Goal: Task Accomplishment & Management: Manage account settings

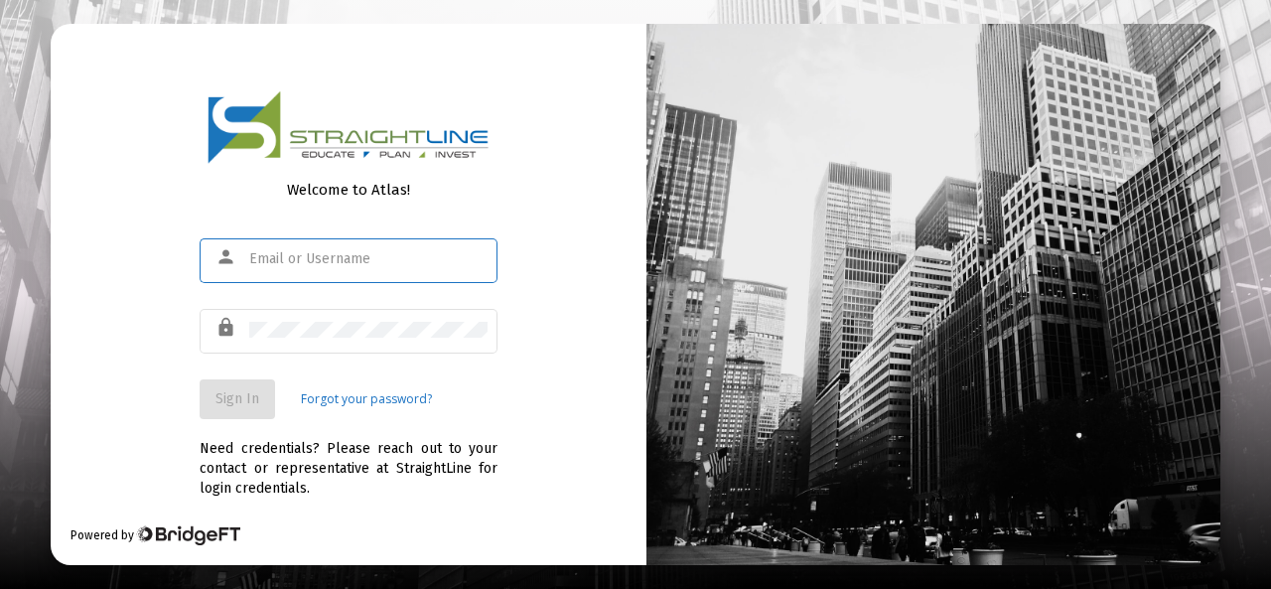
type input "richardson@findlay.edu"
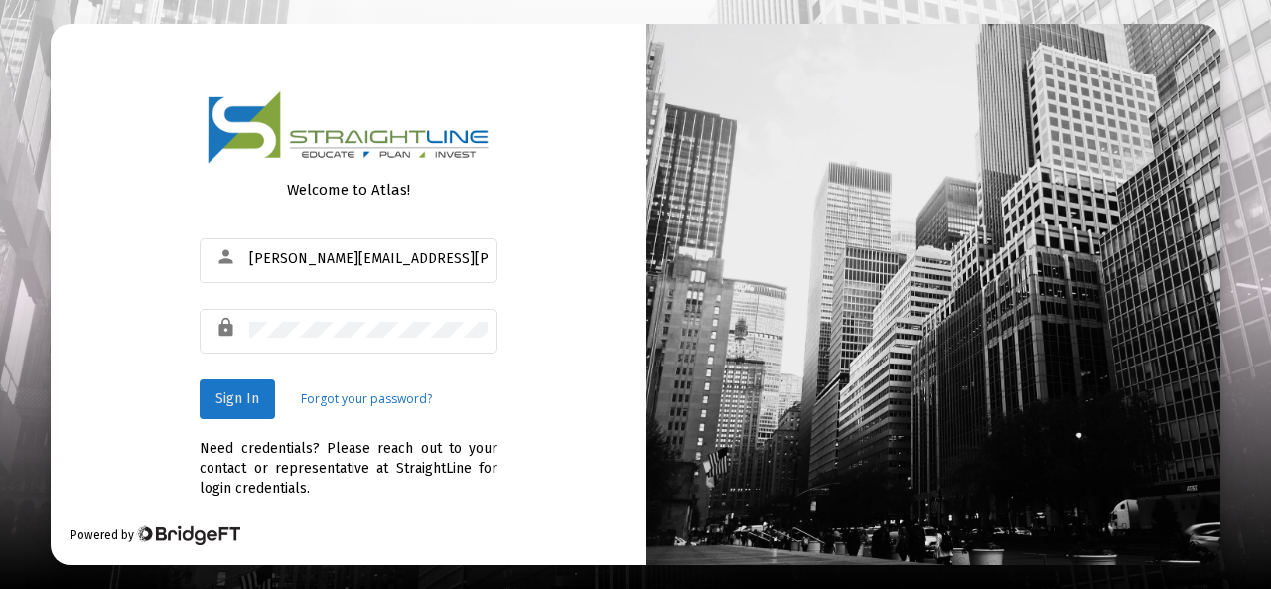
click at [232, 402] on span "Sign In" at bounding box center [237, 398] width 44 height 17
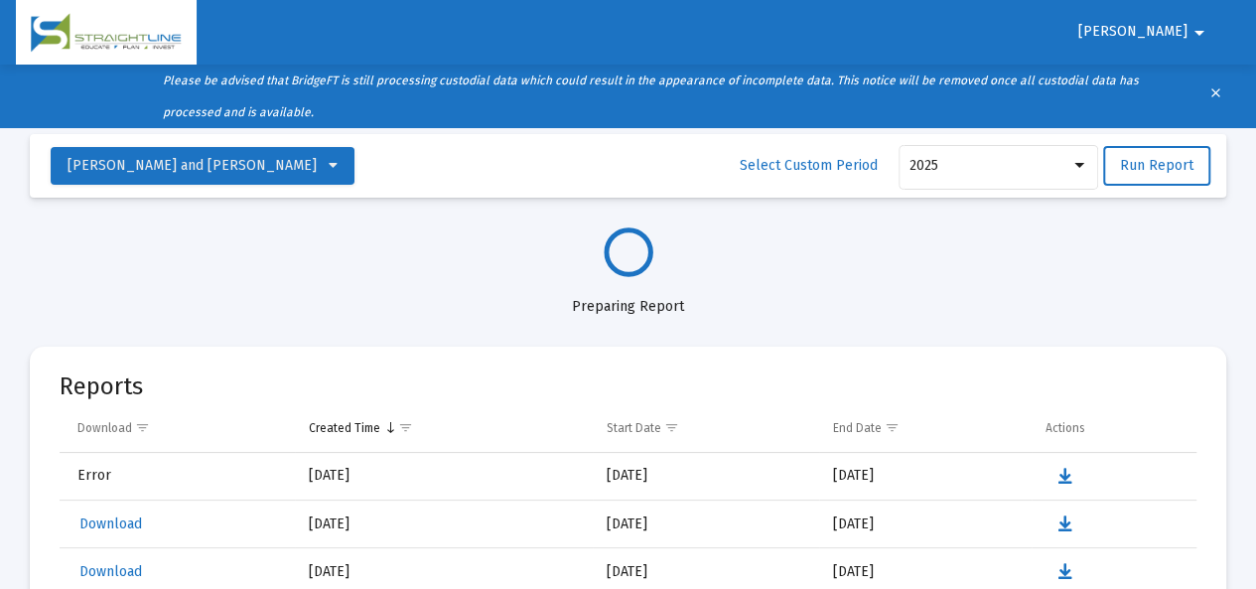
select select "View all"
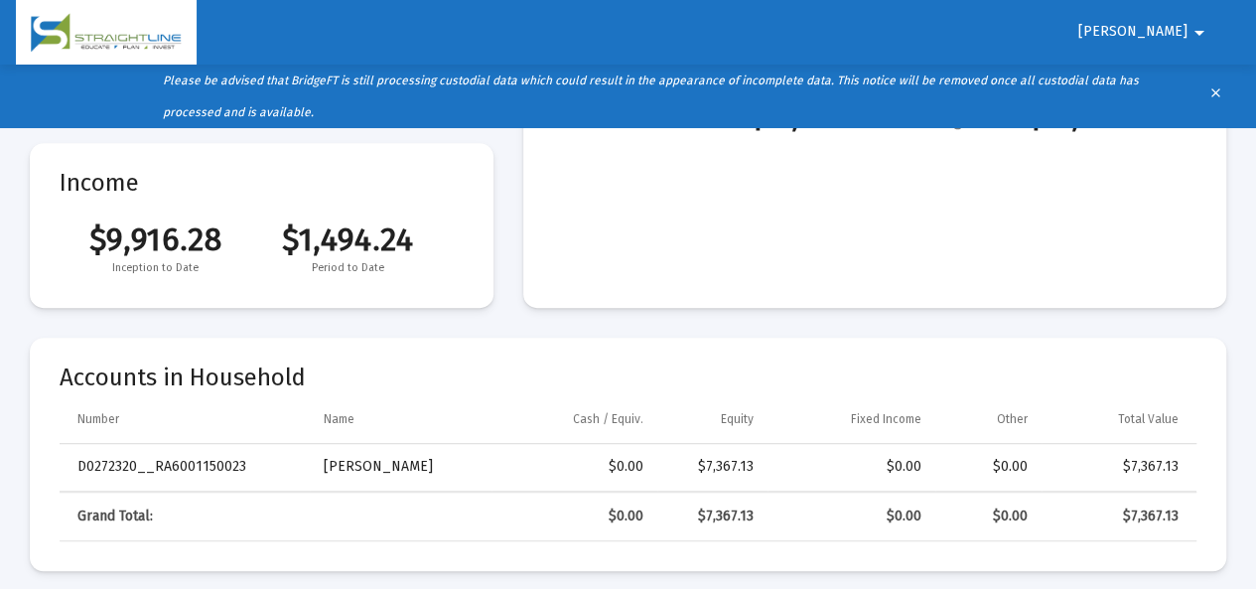
scroll to position [397, 0]
click at [1171, 36] on span "Dean" at bounding box center [1132, 32] width 109 height 17
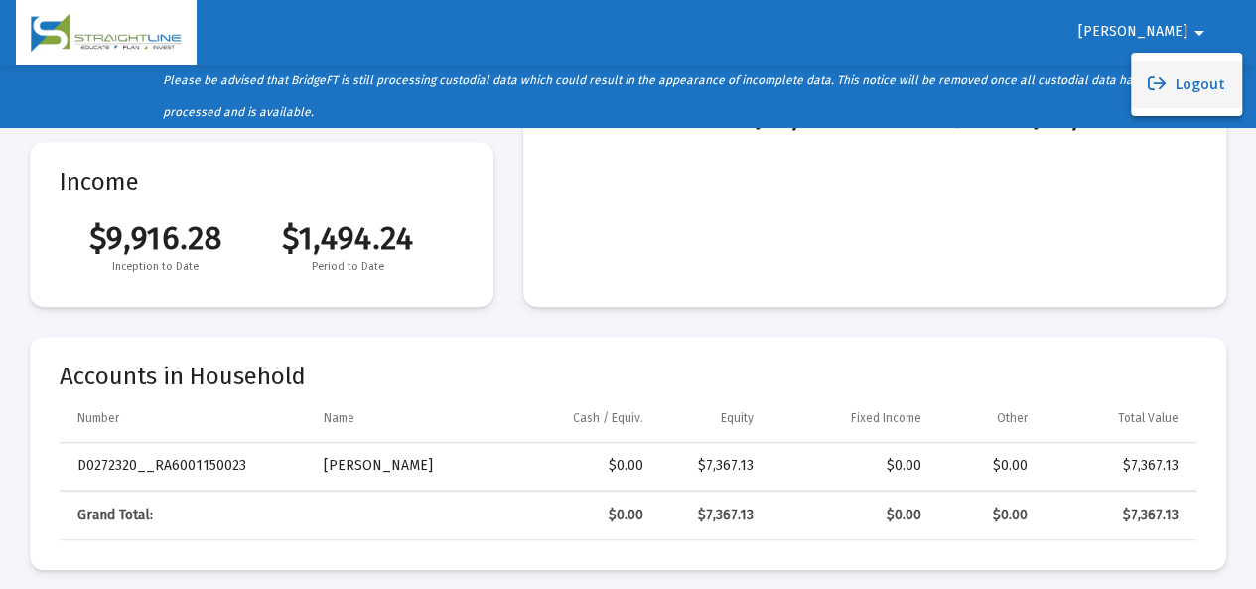
click at [1201, 86] on button "Logout" at bounding box center [1186, 85] width 111 height 48
